Goal: Information Seeking & Learning: Learn about a topic

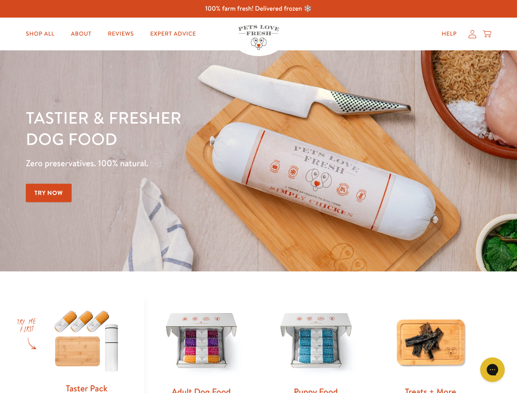
click at [258, 196] on div "Tastier & fresher dog food Zero preservatives. 100% natural. Try Now" at bounding box center [181, 161] width 310 height 108
click at [492, 369] on icon "Gorgias live chat" at bounding box center [492, 369] width 8 height 8
